Goal: Transaction & Acquisition: Download file/media

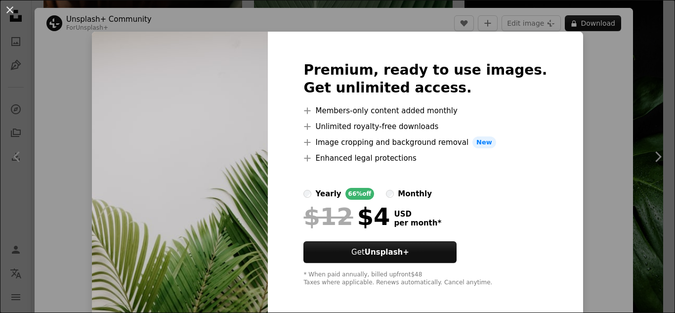
scroll to position [3311, 0]
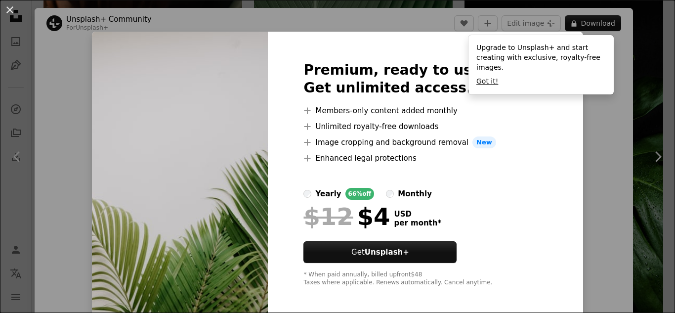
click at [485, 77] on button "Got it!" at bounding box center [487, 82] width 22 height 10
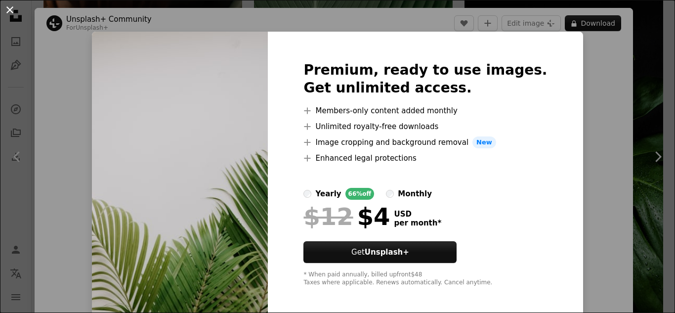
click at [10, 8] on button "An X shape" at bounding box center [10, 10] width 12 height 12
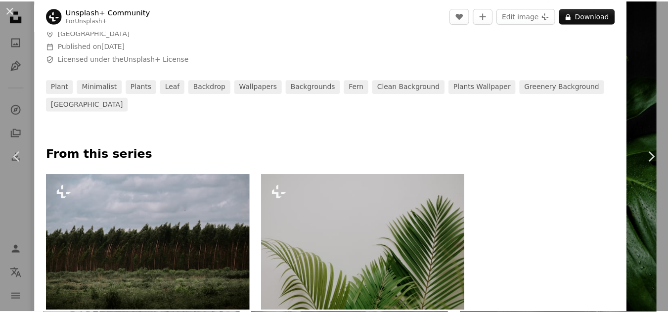
scroll to position [593, 0]
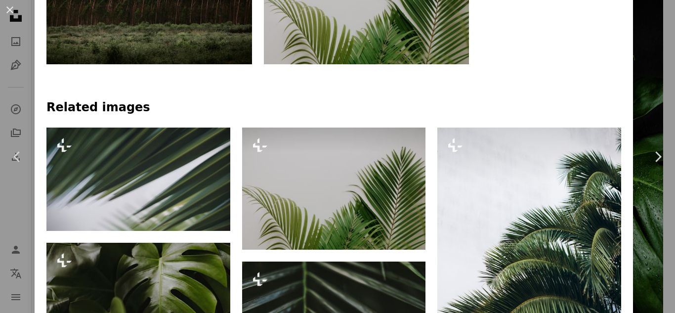
click at [641, 108] on div "An X shape Chevron left Chevron right Unsplash+ Community For Unsplash+ A heart…" at bounding box center [337, 156] width 675 height 313
